Goal: Information Seeking & Learning: Learn about a topic

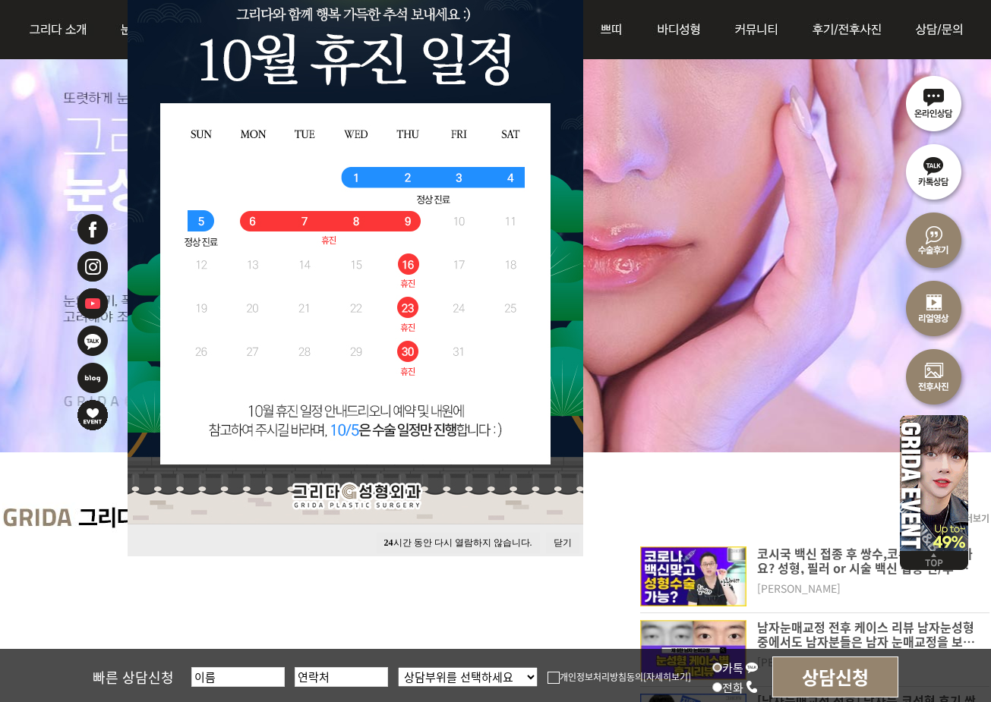
scroll to position [228, 0]
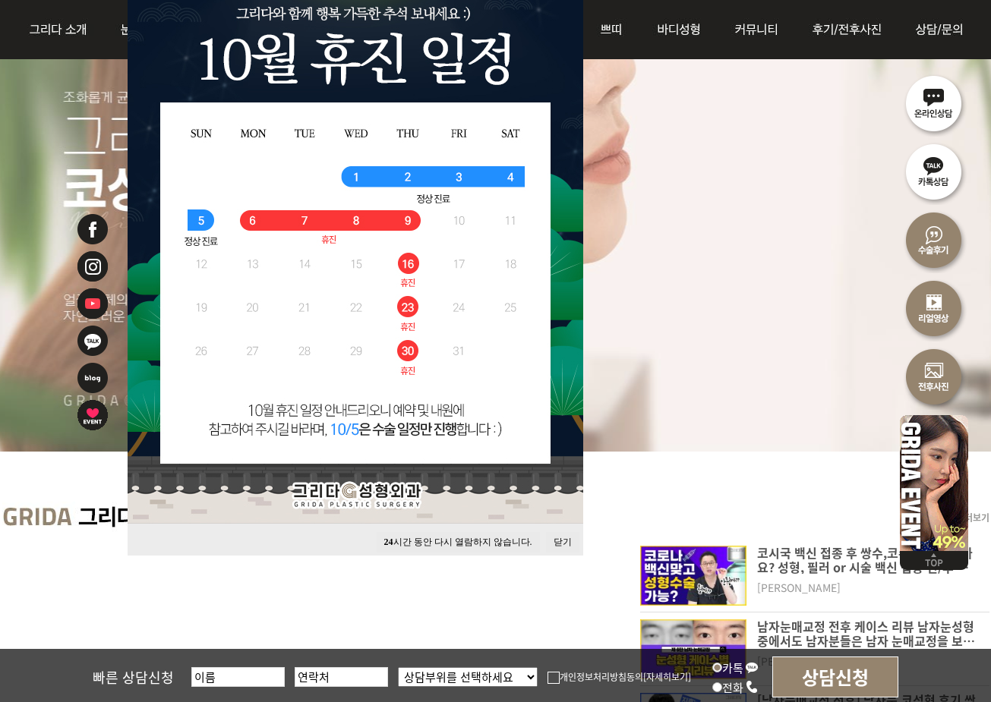
click at [493, 541] on button "24 시간 동안 다시 열람하지 않습니다." at bounding box center [458, 542] width 163 height 20
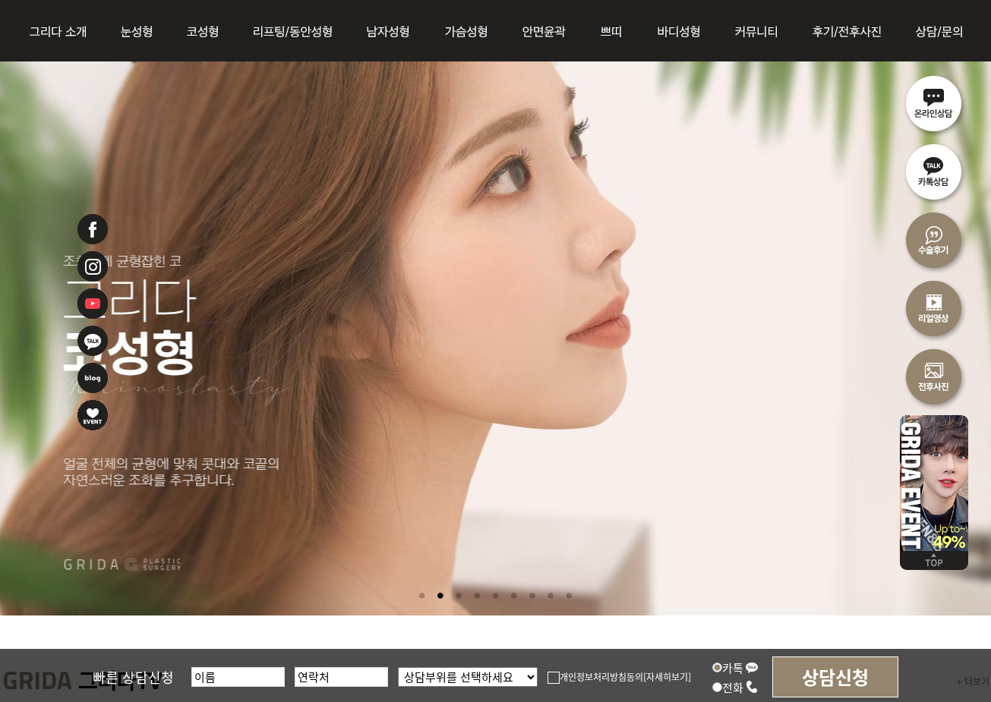
scroll to position [0, 0]
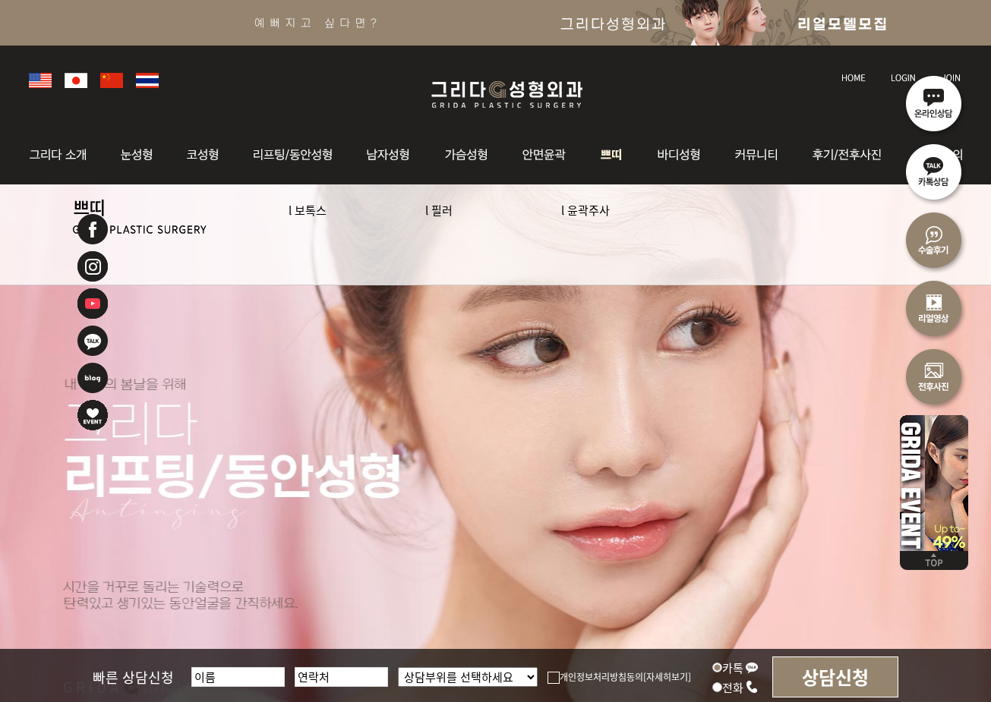
click at [436, 211] on link "l 필러" at bounding box center [438, 210] width 27 height 16
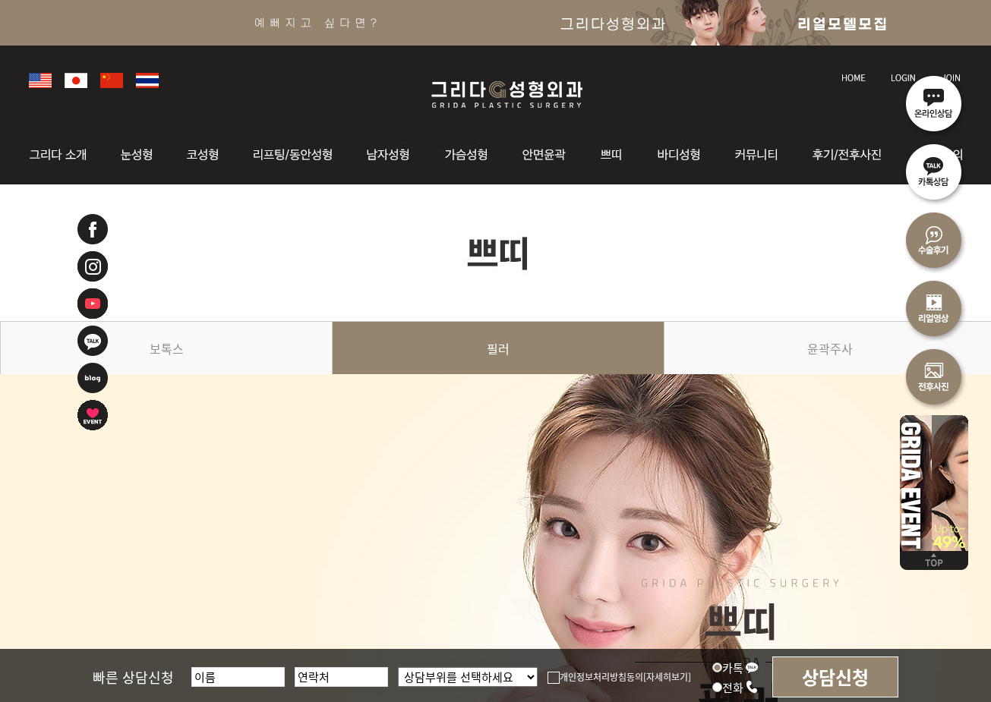
click at [515, 350] on link "필러" at bounding box center [499, 355] width 332 height 69
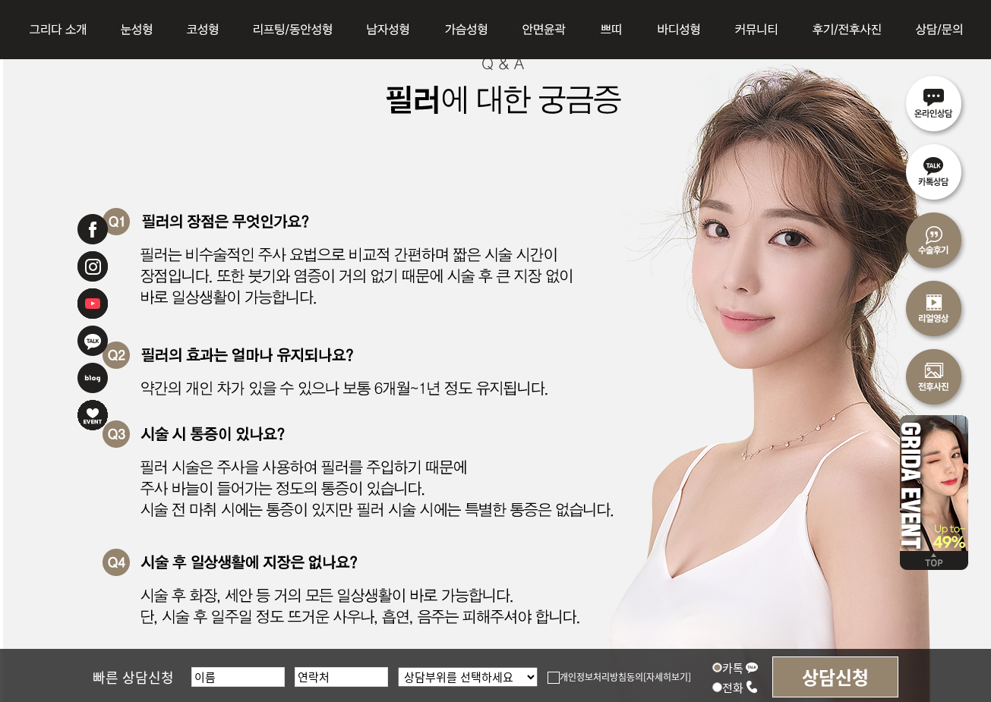
scroll to position [5011, 0]
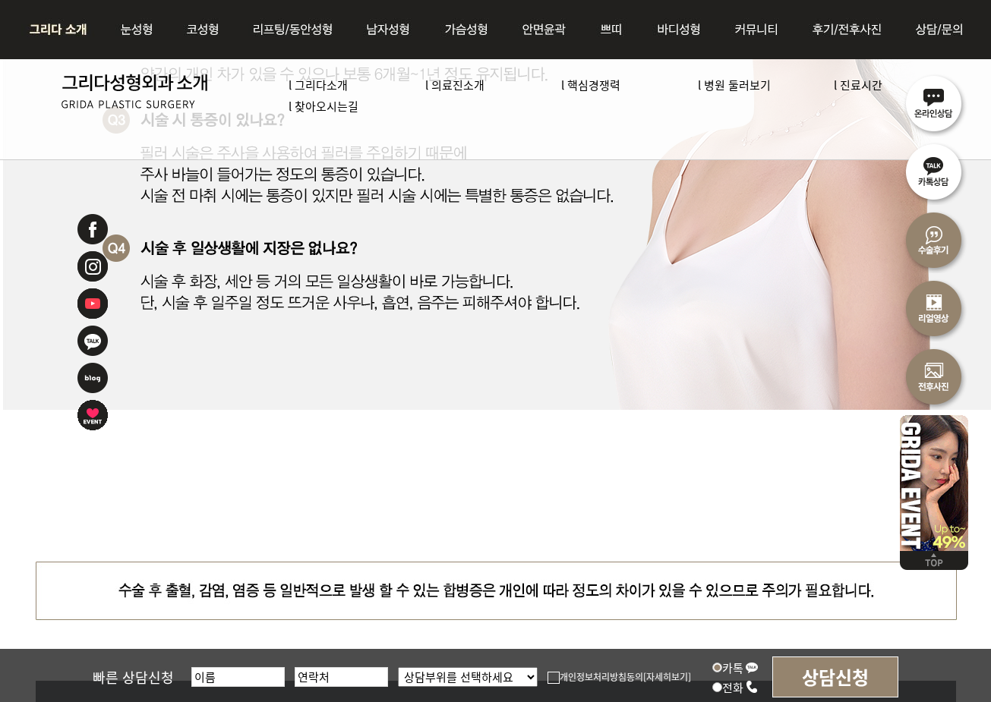
click at [71, 30] on img at bounding box center [62, 29] width 82 height 59
